Goal: Task Accomplishment & Management: Use online tool/utility

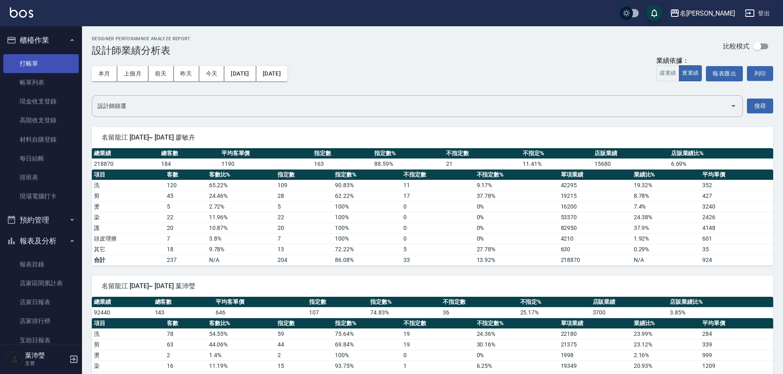
click at [52, 65] on link "打帳單" at bounding box center [40, 63] width 75 height 19
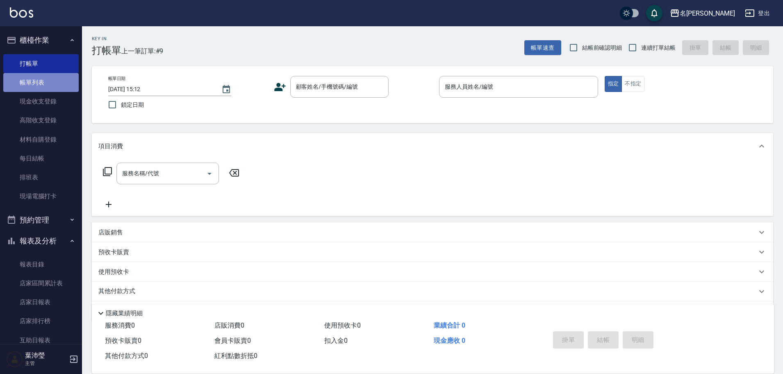
click at [41, 83] on link "帳單列表" at bounding box center [40, 82] width 75 height 19
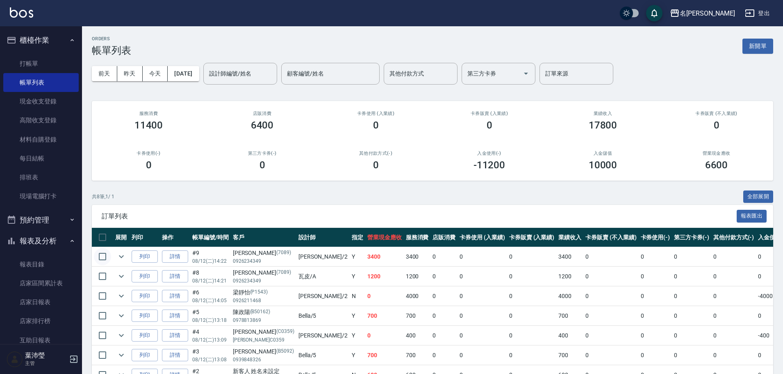
click at [102, 256] on input "checkbox" at bounding box center [102, 256] width 17 height 17
checkbox input "true"
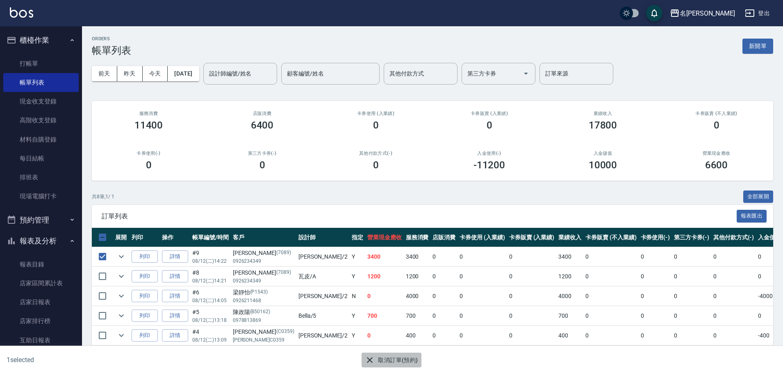
click at [370, 359] on icon "button" at bounding box center [370, 360] width 6 height 6
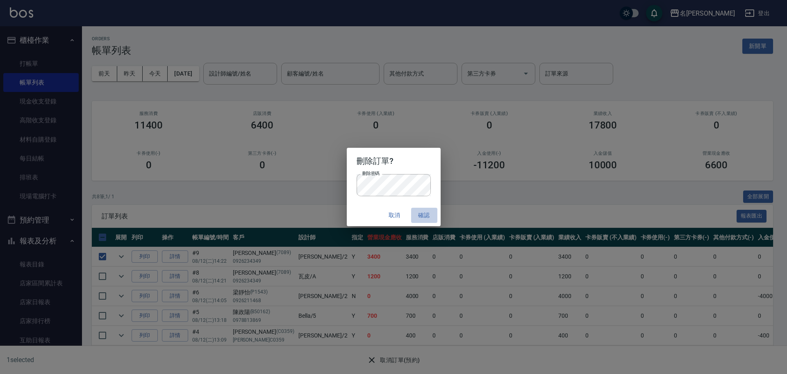
click at [421, 212] on button "確認" at bounding box center [424, 214] width 26 height 15
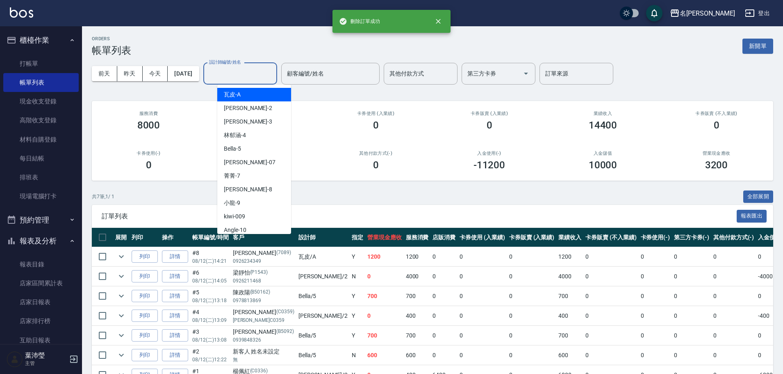
click at [253, 71] on input "設計師編號/姓名" at bounding box center [240, 73] width 66 height 14
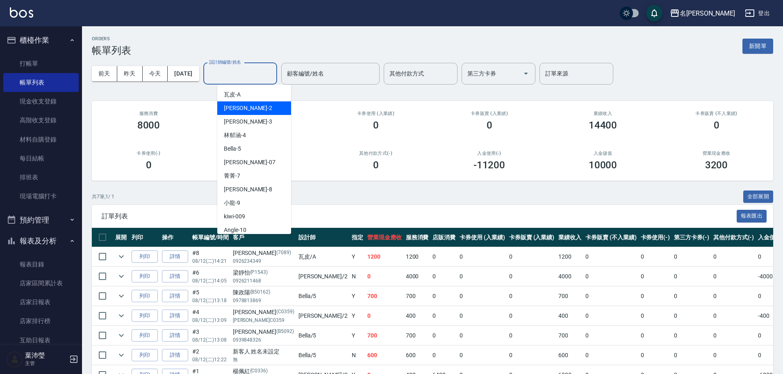
click at [245, 106] on div "敏卉 -2" at bounding box center [254, 108] width 74 height 14
type input "敏卉-2"
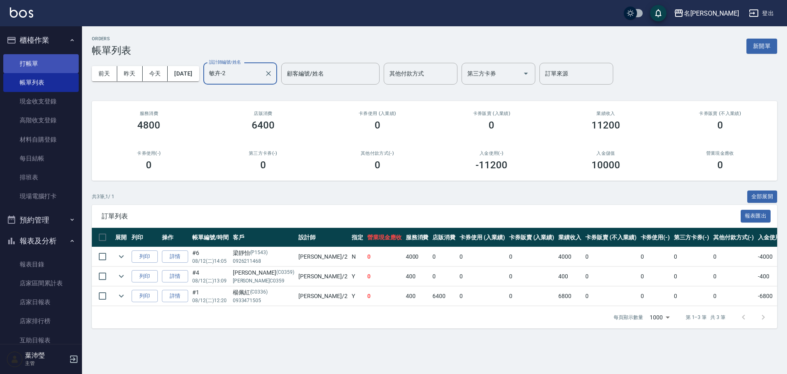
click at [55, 59] on link "打帳單" at bounding box center [40, 63] width 75 height 19
